Goal: Transaction & Acquisition: Obtain resource

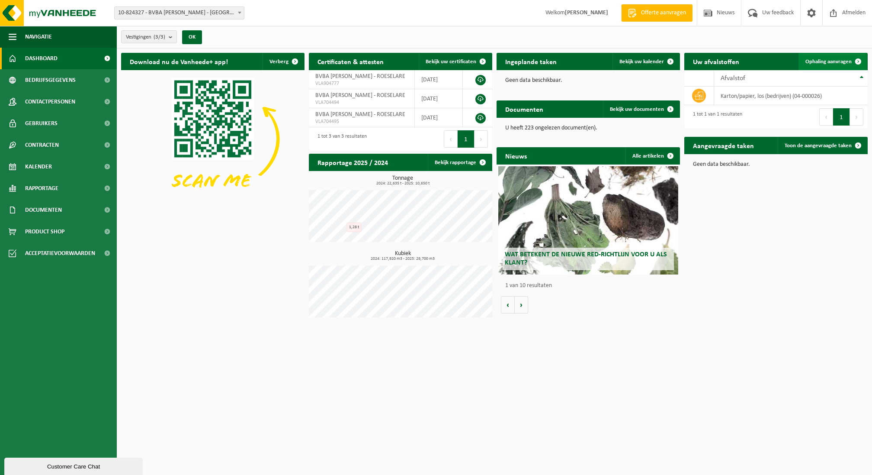
click at [850, 62] on span at bounding box center [858, 61] width 17 height 17
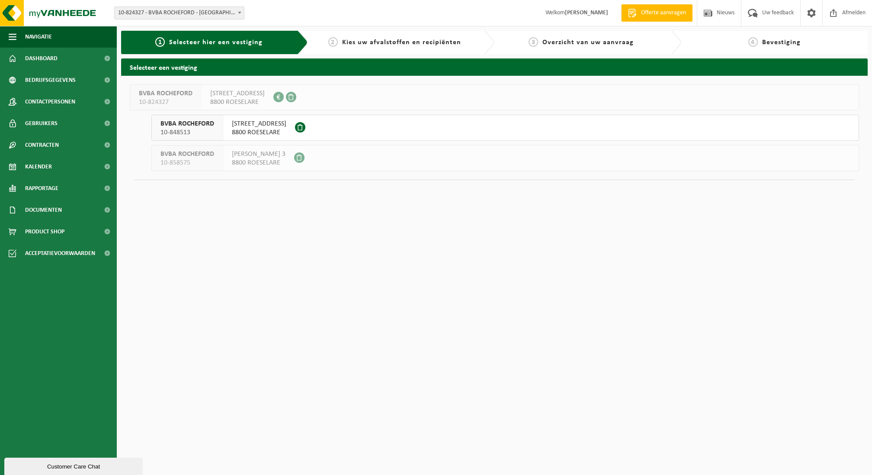
click at [369, 123] on button "BVBA ROCHEFORD 10-848513 MEENSESTEENWEG 287 8800 ROESELARE" at bounding box center [505, 128] width 708 height 26
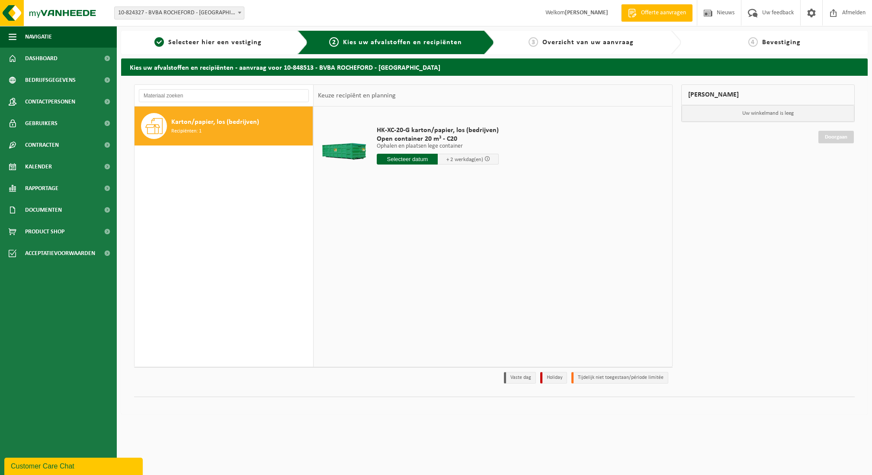
click at [420, 162] on input "text" at bounding box center [407, 159] width 61 height 11
click at [387, 236] on div "15" at bounding box center [384, 235] width 15 height 14
type input "Van [DATE]"
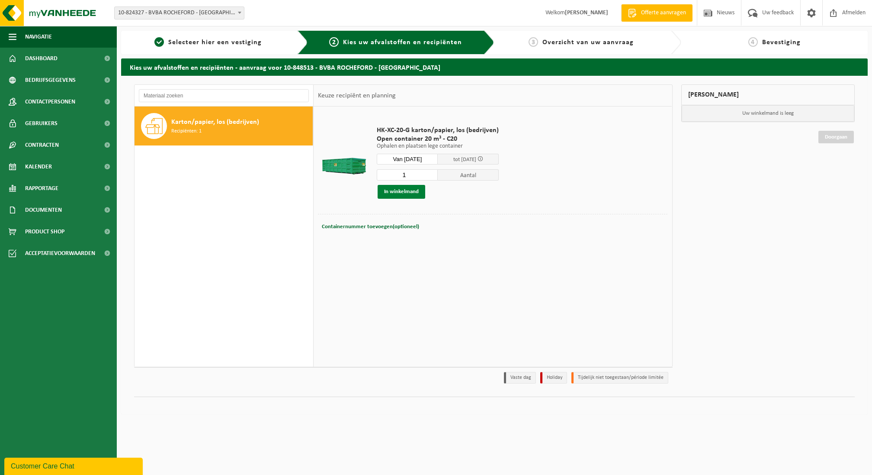
click at [416, 192] on button "In winkelmand" at bounding box center [402, 192] width 48 height 14
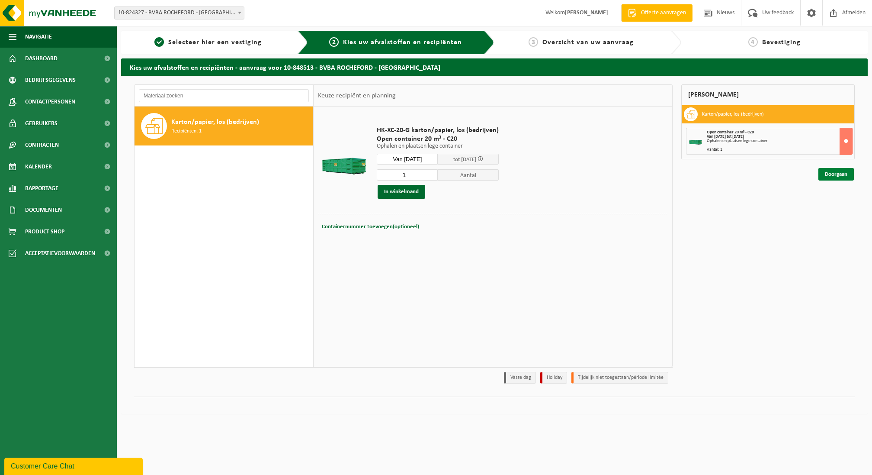
click at [845, 172] on link "Doorgaan" at bounding box center [835, 174] width 35 height 13
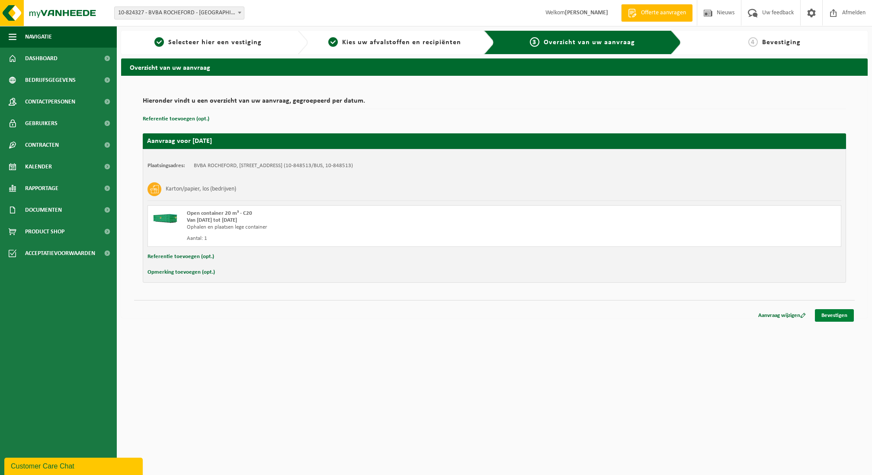
click at [828, 310] on link "Bevestigen" at bounding box center [834, 315] width 39 height 13
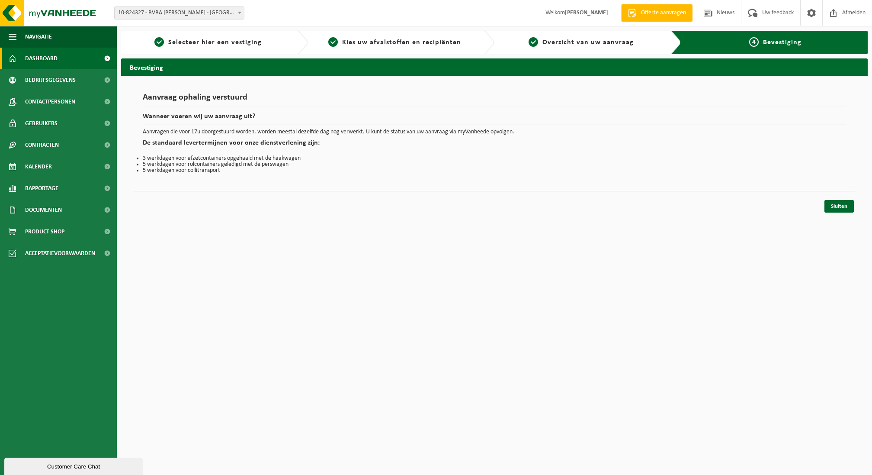
click at [85, 58] on link "Dashboard" at bounding box center [58, 59] width 117 height 22
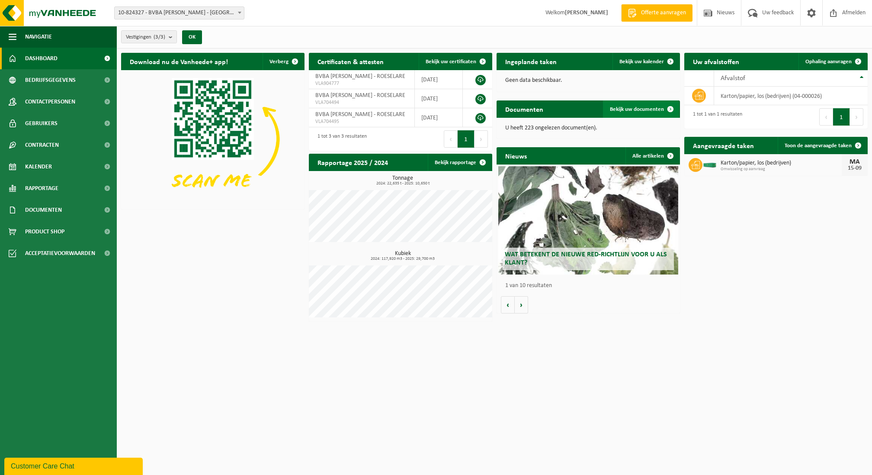
click at [648, 106] on span "Bekijk uw documenten" at bounding box center [637, 109] width 54 height 6
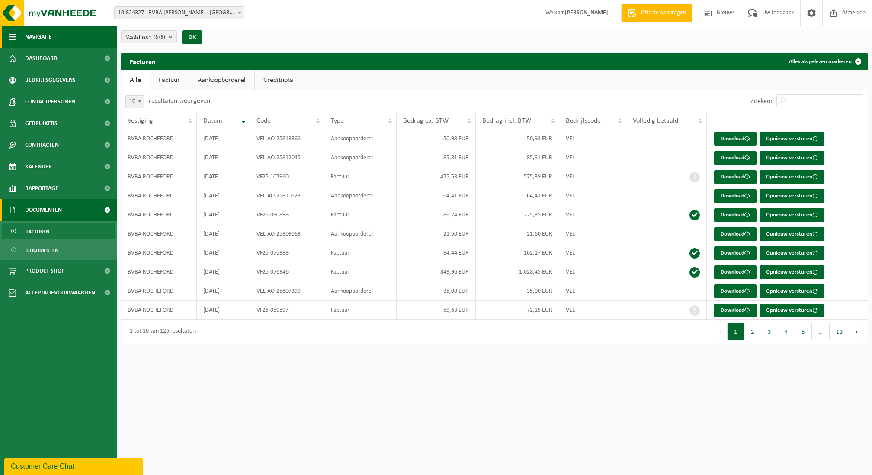
click at [81, 44] on button "Navigatie" at bounding box center [58, 37] width 117 height 22
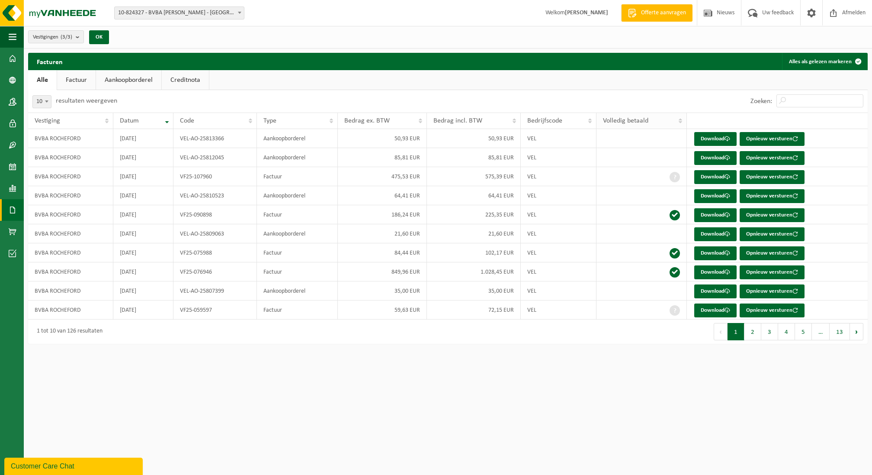
click at [639, 118] on span "Volledig betaald" at bounding box center [625, 120] width 45 height 7
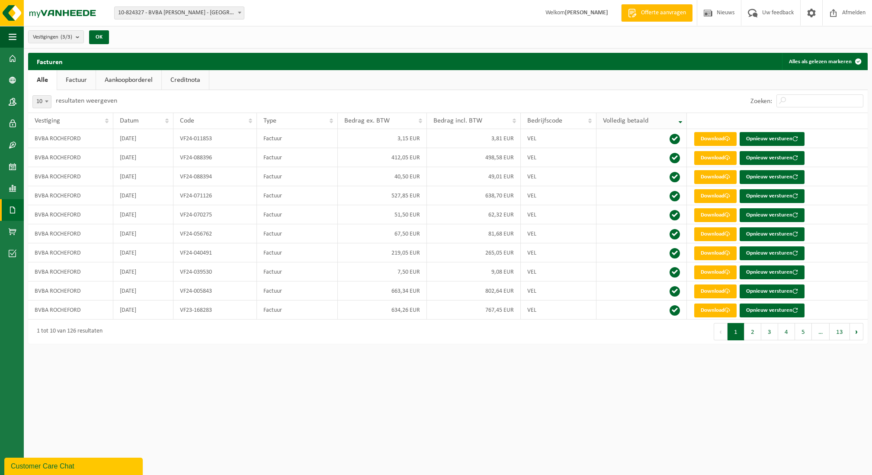
click at [639, 118] on span "Volledig betaald" at bounding box center [625, 120] width 45 height 7
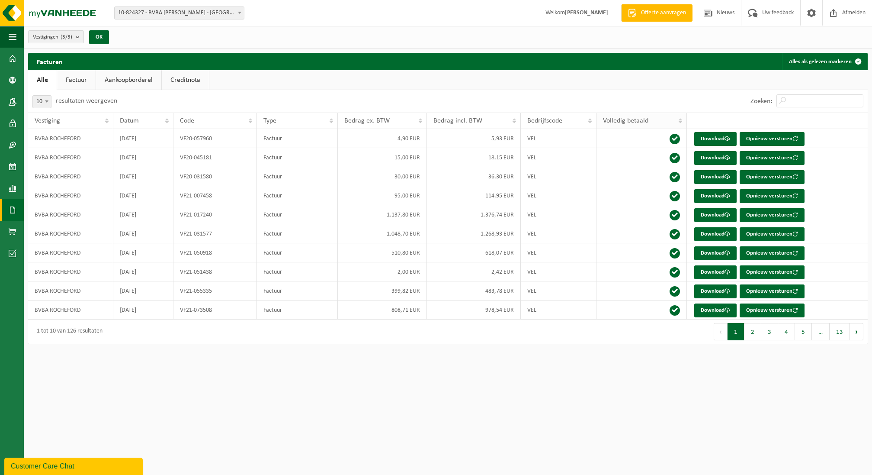
click at [639, 118] on span "Volledig betaald" at bounding box center [625, 120] width 45 height 7
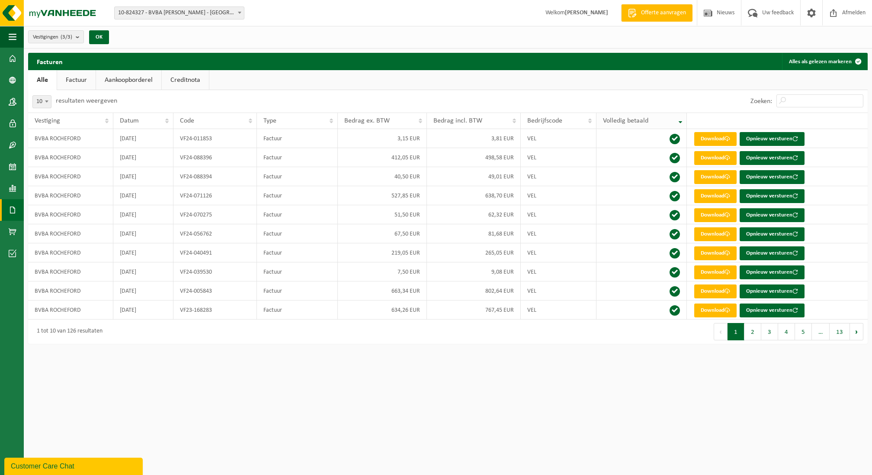
click at [639, 118] on span "Volledig betaald" at bounding box center [625, 120] width 45 height 7
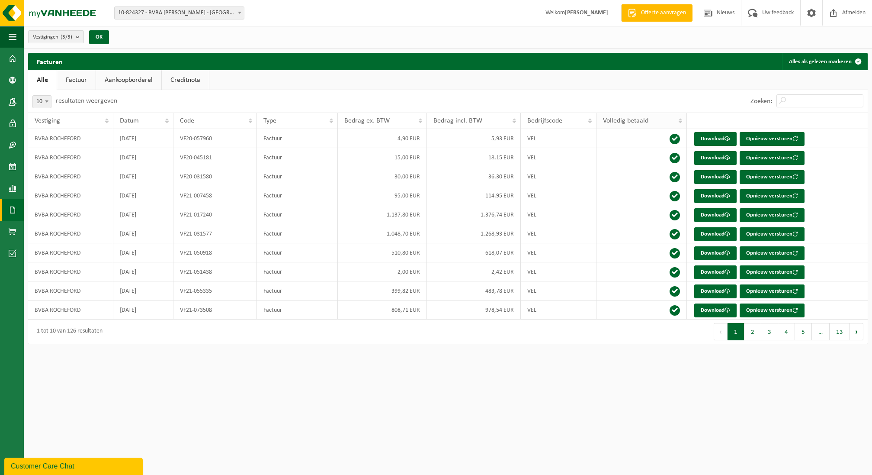
click at [639, 118] on span "Volledig betaald" at bounding box center [625, 120] width 45 height 7
click at [683, 119] on th "Volledig betaald" at bounding box center [642, 120] width 90 height 16
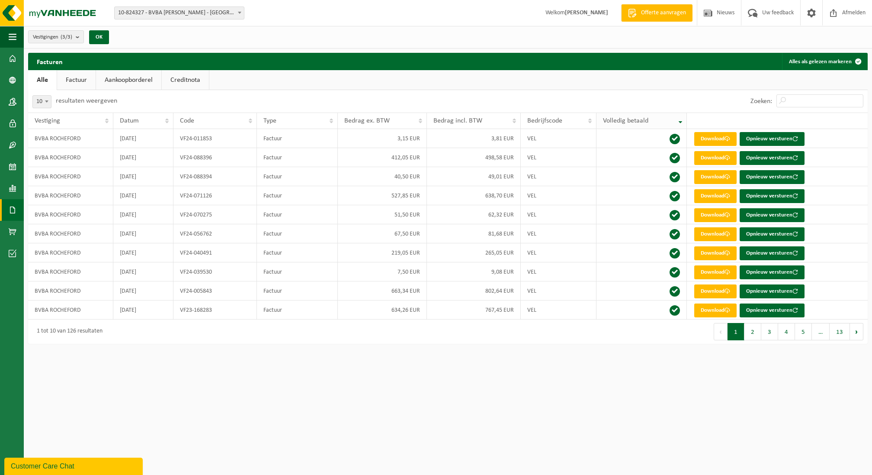
click at [681, 121] on th "Volledig betaald" at bounding box center [642, 120] width 90 height 16
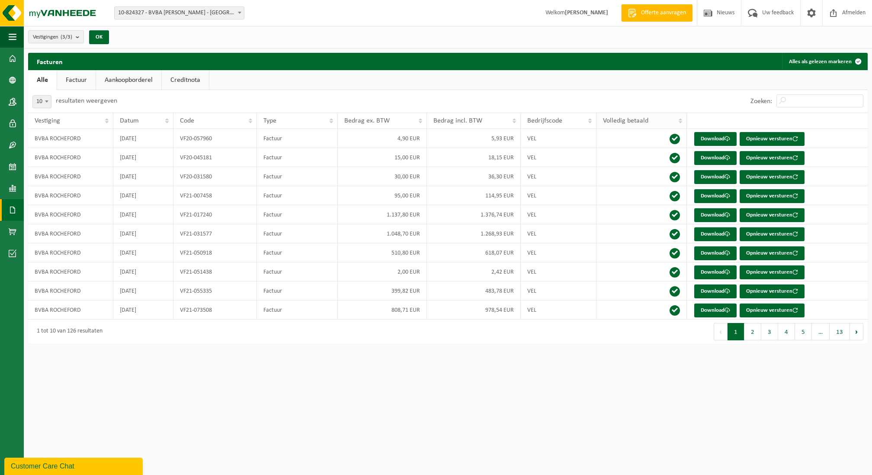
click at [681, 121] on th "Volledig betaald" at bounding box center [642, 120] width 90 height 16
click at [73, 83] on link "Factuur" at bounding box center [76, 80] width 38 height 20
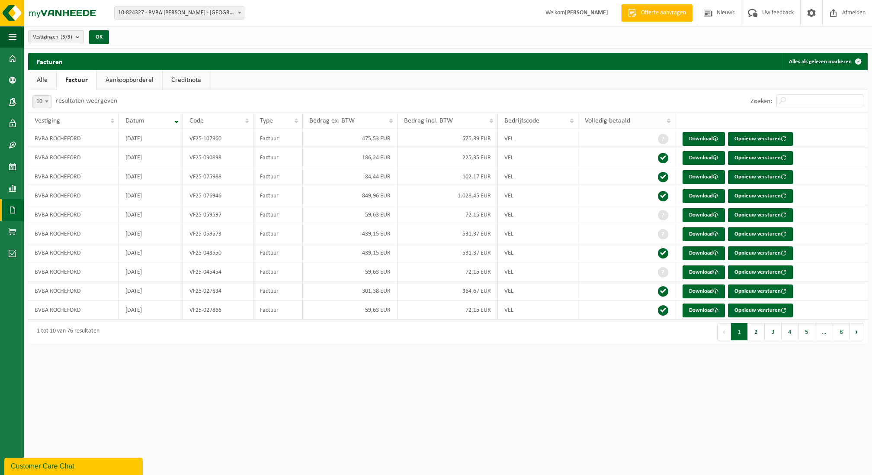
click at [670, 123] on th "Volledig betaald" at bounding box center [626, 120] width 96 height 16
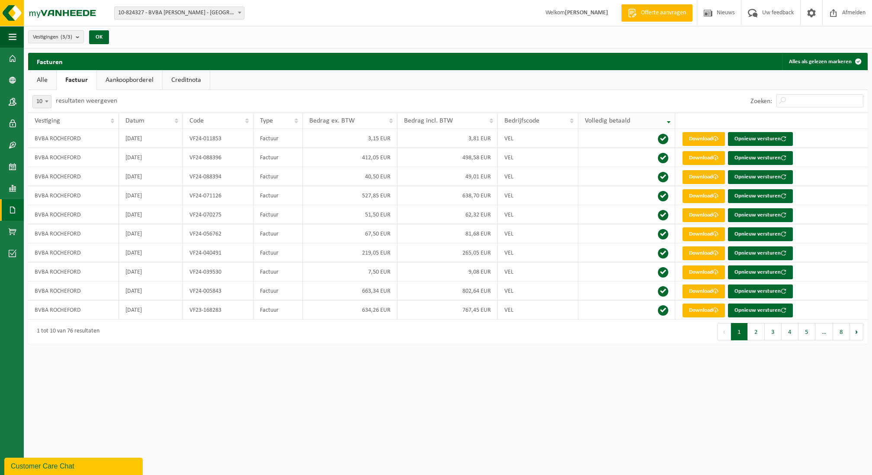
click at [670, 123] on th "Volledig betaald" at bounding box center [626, 120] width 96 height 16
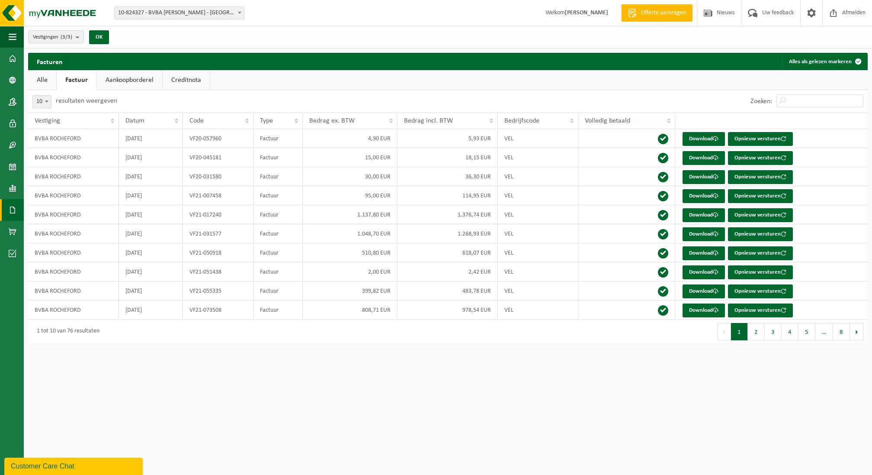
click at [670, 122] on th "Volledig betaald" at bounding box center [626, 120] width 96 height 16
click at [669, 119] on th "Volledig betaald" at bounding box center [626, 120] width 96 height 16
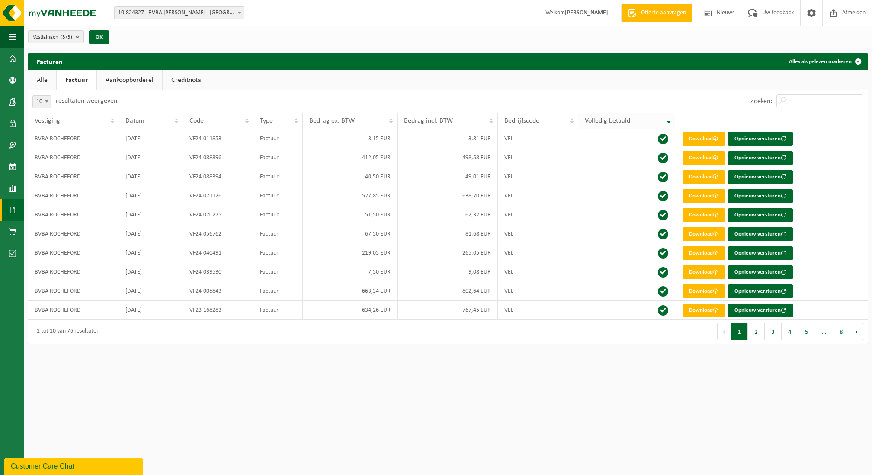
click at [669, 119] on th "Volledig betaald" at bounding box center [626, 120] width 96 height 16
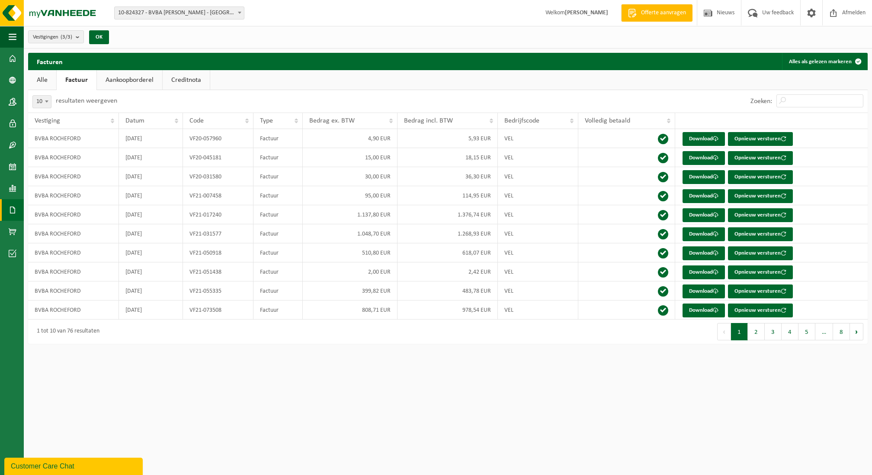
click at [47, 84] on link "Alle" at bounding box center [42, 80] width 28 height 20
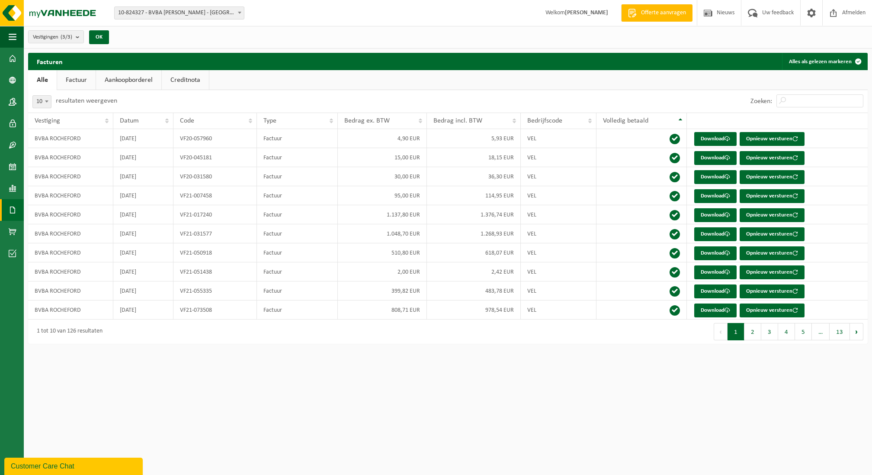
click at [127, 87] on link "Aankoopborderel" at bounding box center [128, 80] width 65 height 20
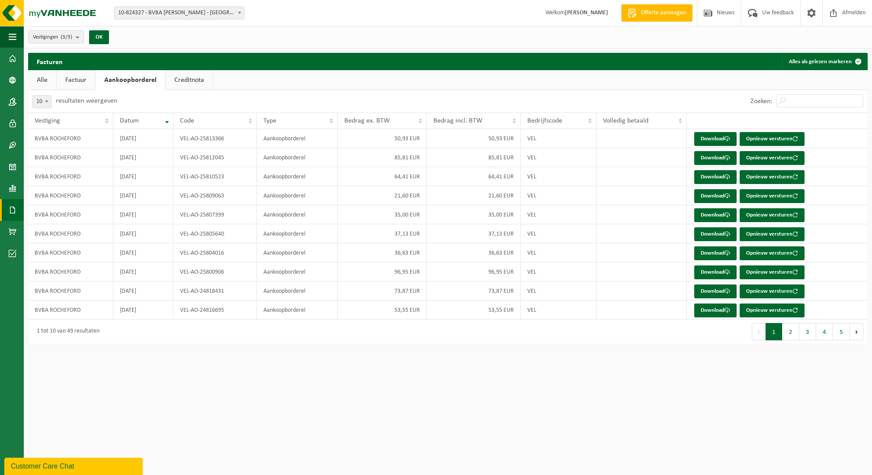
click at [32, 83] on link "Alle" at bounding box center [42, 80] width 28 height 20
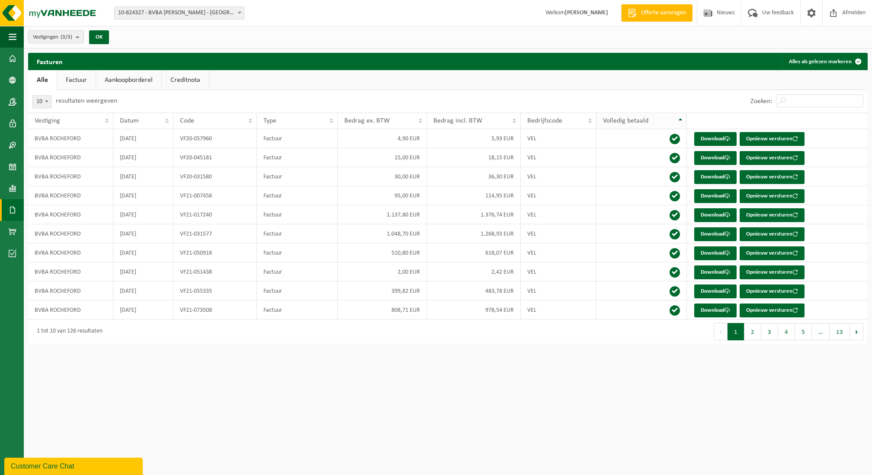
click at [660, 113] on th "Volledig betaald" at bounding box center [642, 120] width 90 height 16
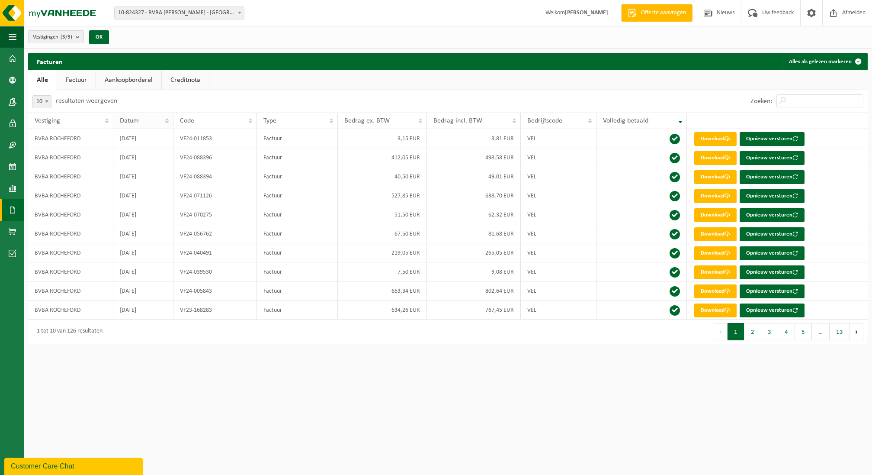
click at [135, 123] on span "Datum" at bounding box center [129, 120] width 19 height 7
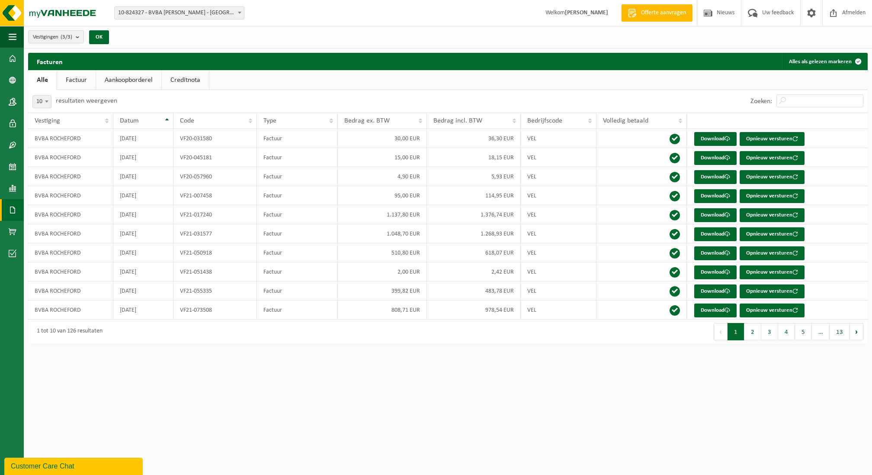
click at [135, 123] on span "Datum" at bounding box center [129, 120] width 19 height 7
click at [754, 330] on button "2" at bounding box center [752, 331] width 17 height 17
click at [737, 330] on button "1" at bounding box center [736, 331] width 17 height 17
click at [749, 330] on button "2" at bounding box center [752, 331] width 17 height 17
click at [741, 331] on button "1" at bounding box center [736, 331] width 17 height 17
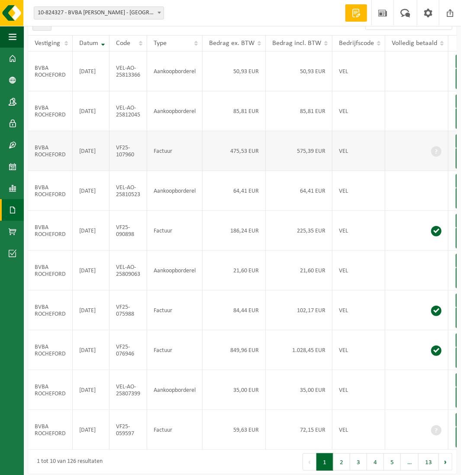
scroll to position [76, 0]
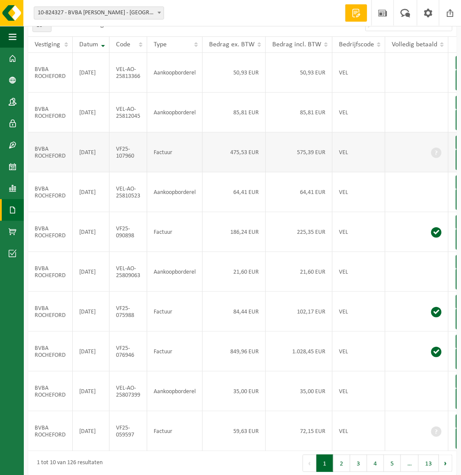
click at [418, 168] on td at bounding box center [416, 152] width 63 height 40
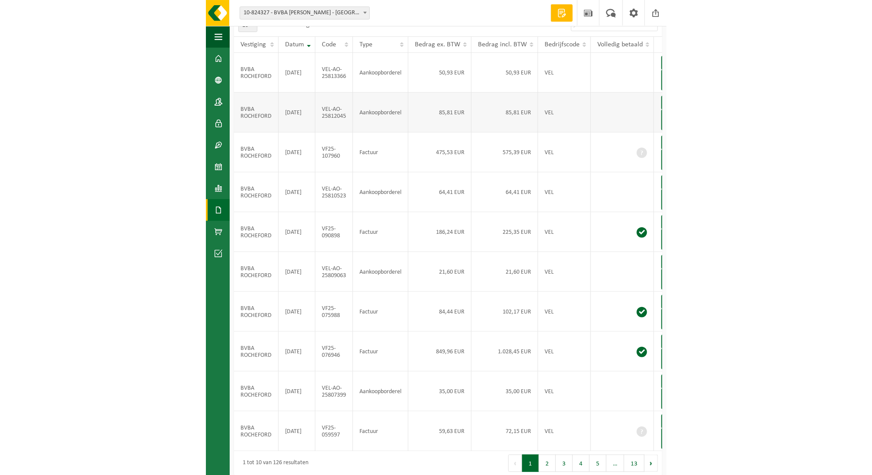
scroll to position [0, 0]
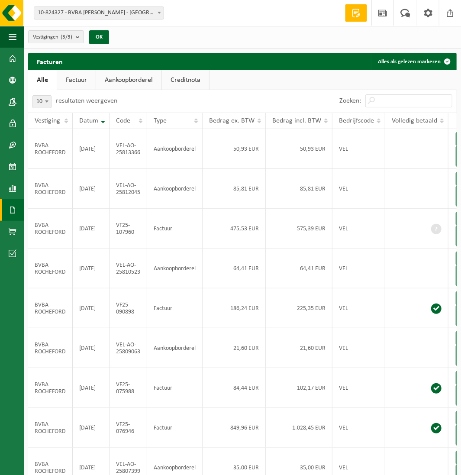
click at [172, 100] on div "10 25 50 100 10 resultaten weergeven" at bounding box center [135, 101] width 214 height 22
click at [436, 102] on input "Zoeken:" at bounding box center [408, 100] width 87 height 13
paste input "VF25-045454"
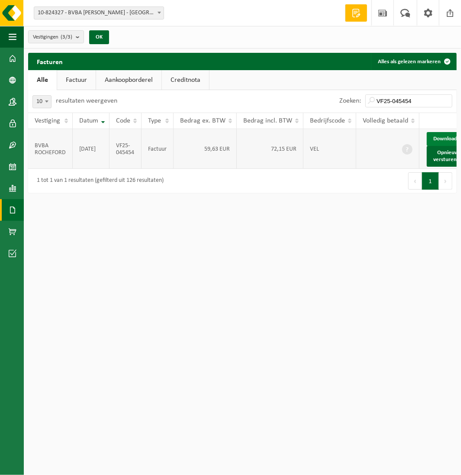
click at [449, 135] on link "Download" at bounding box center [448, 139] width 42 height 14
click at [129, 97] on div "10 25 50 100 10 resultaten weergeven" at bounding box center [135, 101] width 214 height 22
click at [425, 99] on input "VF25-045454" at bounding box center [408, 100] width 87 height 13
drag, startPoint x: 430, startPoint y: 99, endPoint x: 352, endPoint y: 73, distance: 82.4
click at [352, 78] on div "Facturen Alles als gelezen markeren Even geduld. Door [PERSON_NAME] hoeveelheid…" at bounding box center [242, 125] width 437 height 144
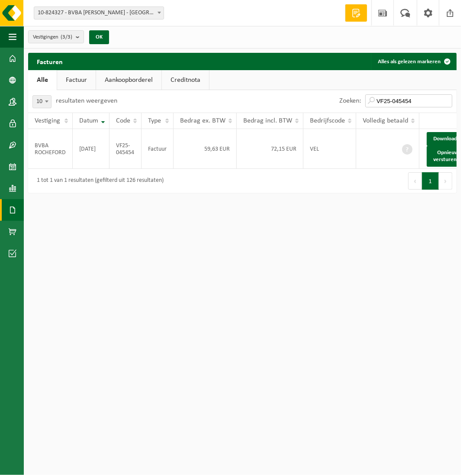
paste input "107960"
click at [435, 141] on link "Download" at bounding box center [448, 139] width 42 height 14
drag, startPoint x: 441, startPoint y: 101, endPoint x: 356, endPoint y: 100, distance: 85.2
click at [359, 101] on div "Zoeken: VF25-107960" at bounding box center [396, 101] width 122 height 22
paste input "059597"
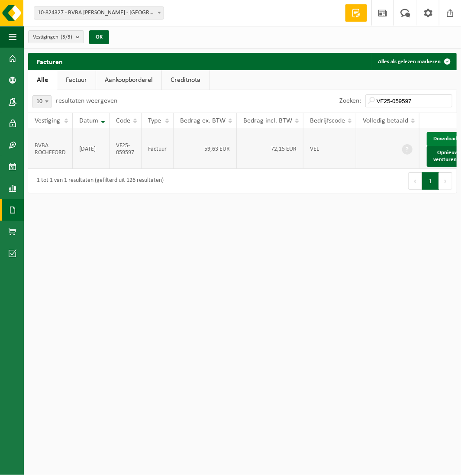
click at [429, 140] on link "Download" at bounding box center [448, 139] width 42 height 14
click at [172, 101] on div "10 25 50 100 10 resultaten weergeven" at bounding box center [135, 101] width 214 height 22
drag, startPoint x: 433, startPoint y: 94, endPoint x: 428, endPoint y: 103, distance: 10.1
click at [429, 103] on input "VF25-059597" at bounding box center [408, 100] width 87 height 13
paste input "73"
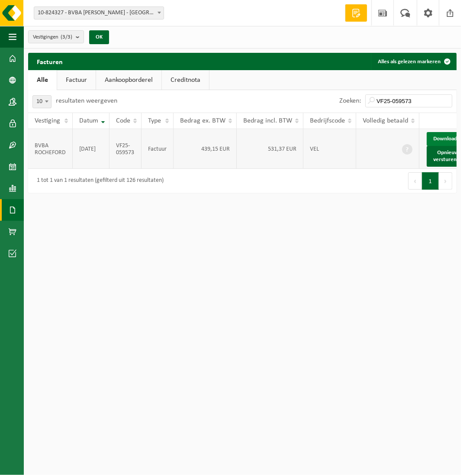
click at [432, 144] on link "Download" at bounding box center [448, 139] width 42 height 14
drag, startPoint x: 154, startPoint y: 99, endPoint x: 70, endPoint y: 99, distance: 84.8
click at [70, 99] on div "10 25 50 100 10 resultaten weergeven" at bounding box center [135, 101] width 214 height 22
drag, startPoint x: 433, startPoint y: 102, endPoint x: 346, endPoint y: 90, distance: 87.3
click at [346, 92] on div "Zoeken: VF25-059573" at bounding box center [349, 101] width 214 height 22
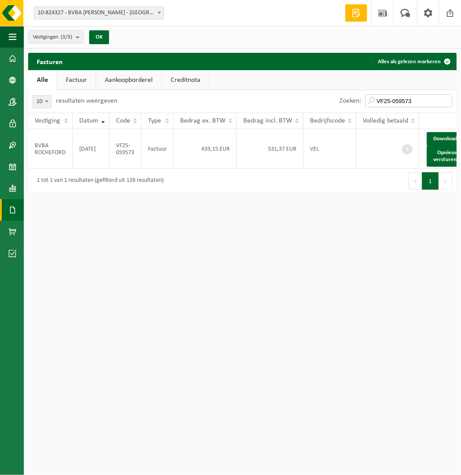
paste input "045454"
click at [437, 146] on link "Download" at bounding box center [448, 139] width 42 height 14
drag, startPoint x: 236, startPoint y: 103, endPoint x: 44, endPoint y: 98, distance: 191.7
click at [45, 99] on div "10 25 50 100 10 resultaten weergeven" at bounding box center [135, 101] width 214 height 22
click at [142, 91] on div "10 25 50 100 10 resultaten weergeven" at bounding box center [135, 101] width 214 height 22
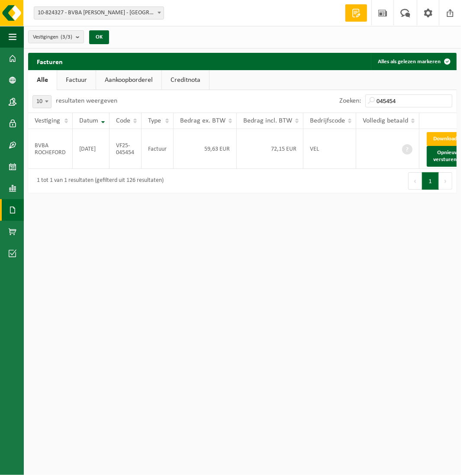
click at [417, 108] on div "Zoeken: 045454" at bounding box center [396, 101] width 122 height 22
drag, startPoint x: 417, startPoint y: 103, endPoint x: 381, endPoint y: 96, distance: 36.3
click at [381, 96] on input "045454" at bounding box center [408, 100] width 87 height 13
paste input "KBC25-077"
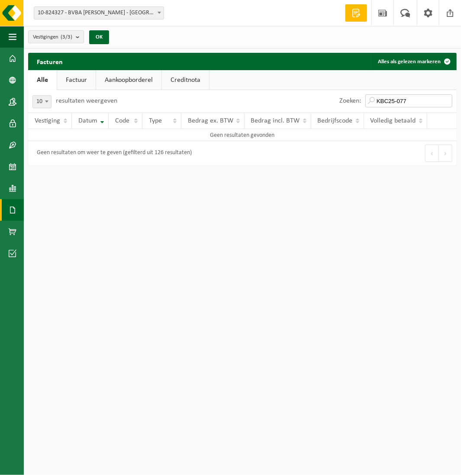
type input "KBC25-077"
drag, startPoint x: 428, startPoint y: 101, endPoint x: 350, endPoint y: 90, distance: 78.3
click at [350, 90] on div "Zoeken: KBC25-077" at bounding box center [396, 101] width 122 height 22
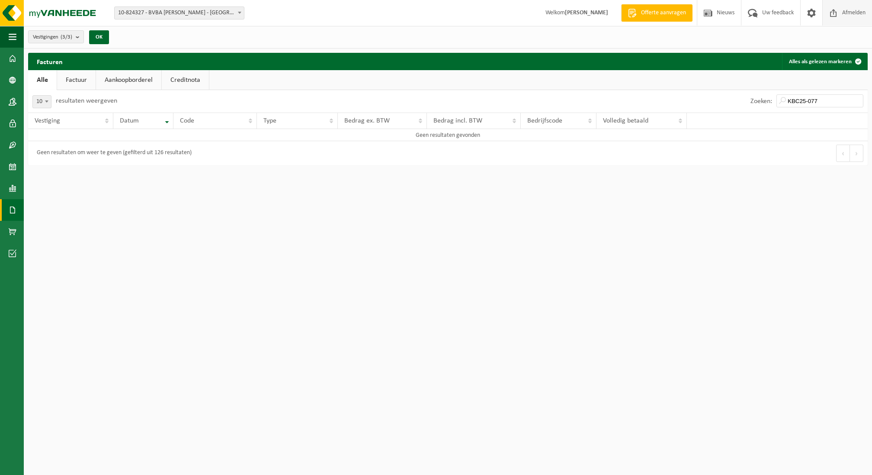
click at [862, 8] on span "Afmelden" at bounding box center [854, 13] width 28 height 26
